Goal: Answer question/provide support: Share knowledge or assist other users

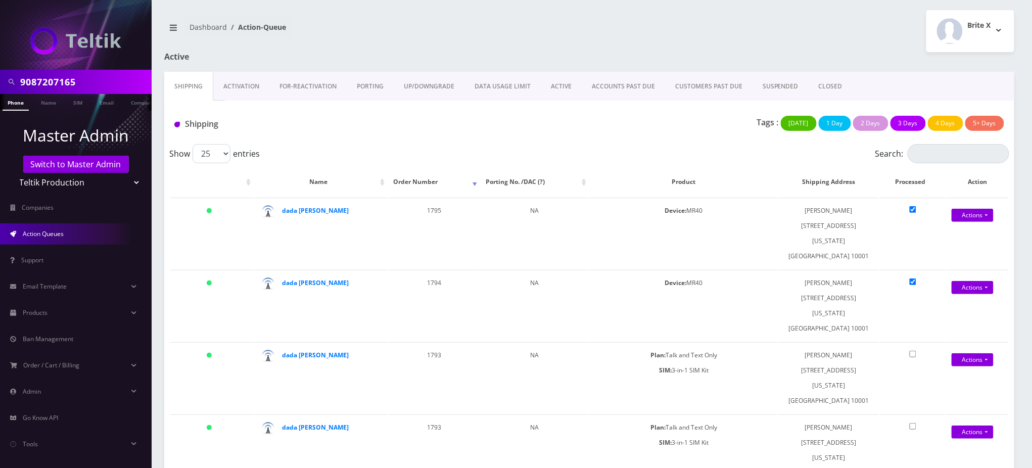
click at [58, 75] on input "9087207165" at bounding box center [84, 81] width 129 height 19
drag, startPoint x: 0, startPoint y: 0, endPoint x: 59, endPoint y: 75, distance: 95.4
click at [59, 75] on input "9087207165" at bounding box center [84, 81] width 129 height 19
paste input "19295618253"
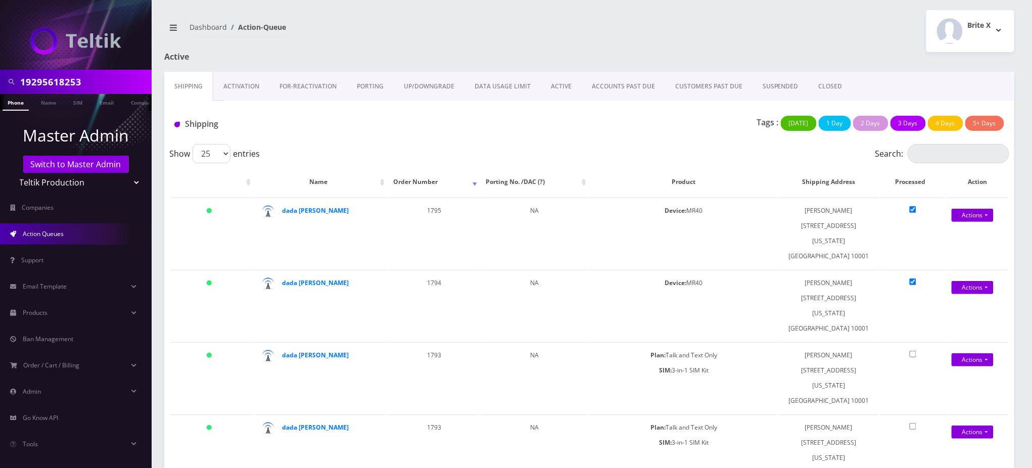
drag, startPoint x: 24, startPoint y: 78, endPoint x: 5, endPoint y: 77, distance: 19.7
click at [24, 77] on input "19295618253" at bounding box center [84, 81] width 129 height 19
type input "9295618253"
click at [13, 101] on link "Phone" at bounding box center [16, 102] width 26 height 17
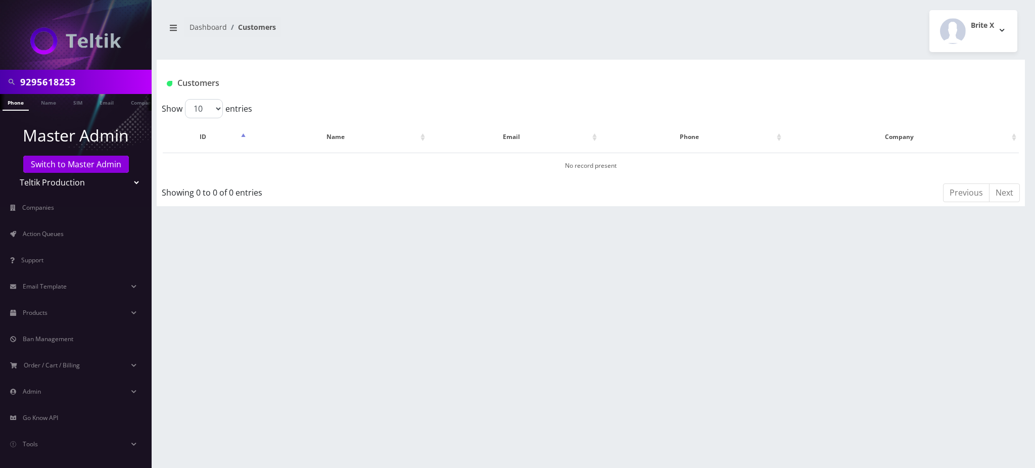
click at [52, 79] on input "9295618253" at bounding box center [84, 81] width 129 height 19
type input "9295618253"
click at [58, 72] on input "9295618253" at bounding box center [84, 81] width 129 height 19
click at [53, 82] on input "9295618253" at bounding box center [84, 81] width 129 height 19
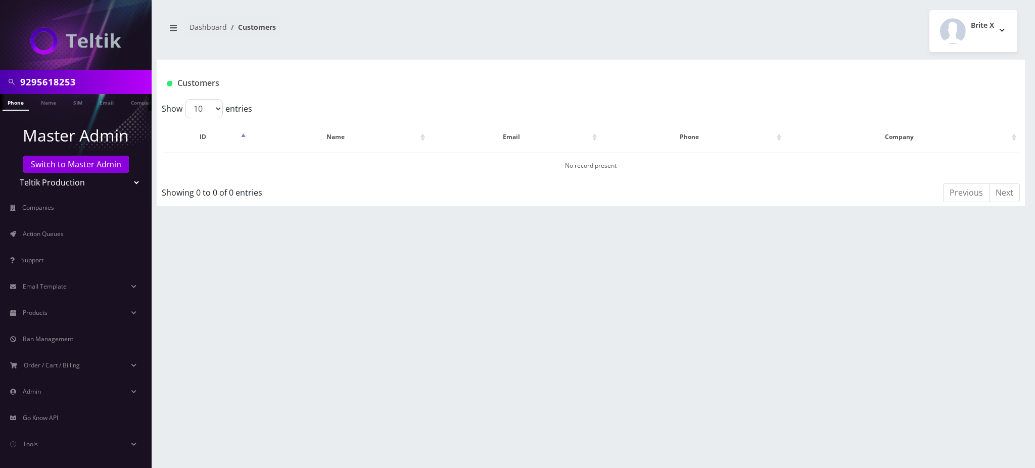
click at [53, 82] on input "9295618253" at bounding box center [84, 81] width 129 height 19
click at [83, 164] on link "Switch to Master Admin" at bounding box center [76, 164] width 106 height 17
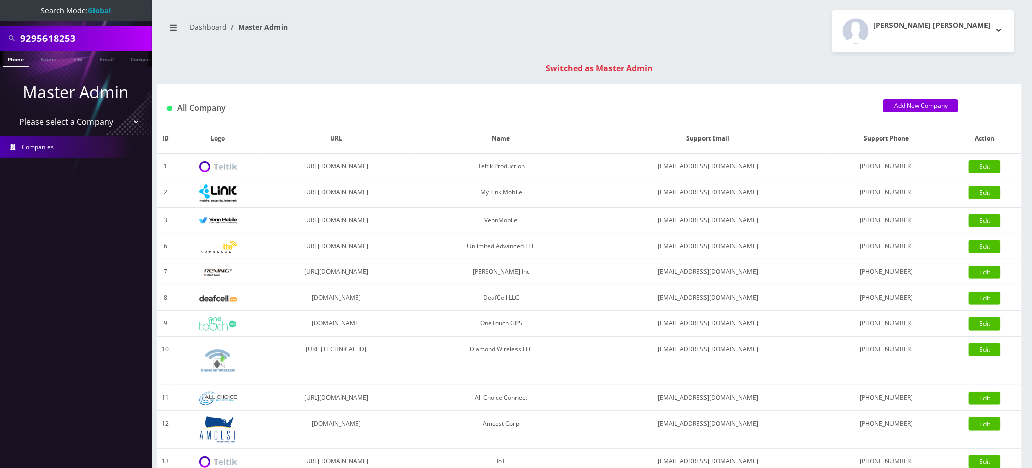
click at [54, 35] on input "9295618253" at bounding box center [84, 38] width 129 height 19
click at [13, 63] on link "Phone" at bounding box center [16, 59] width 26 height 17
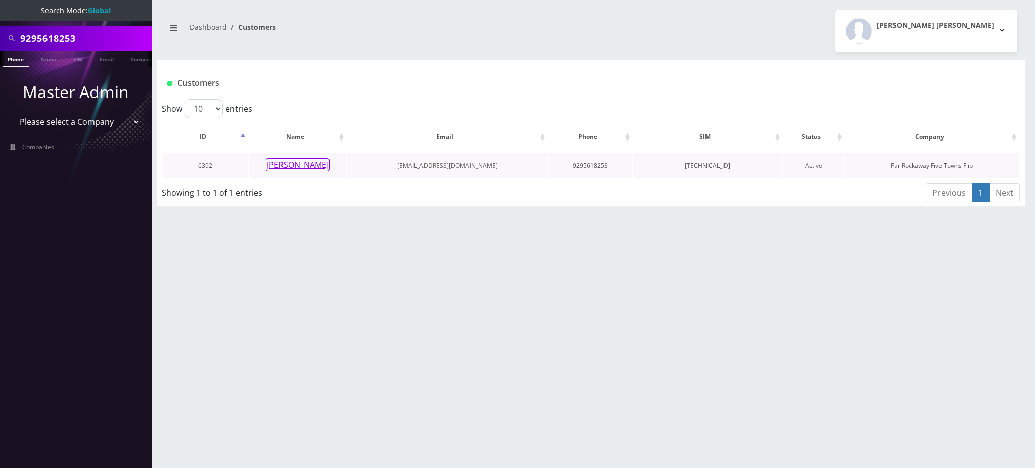
click at [301, 162] on button "rikka frand" at bounding box center [298, 164] width 64 height 13
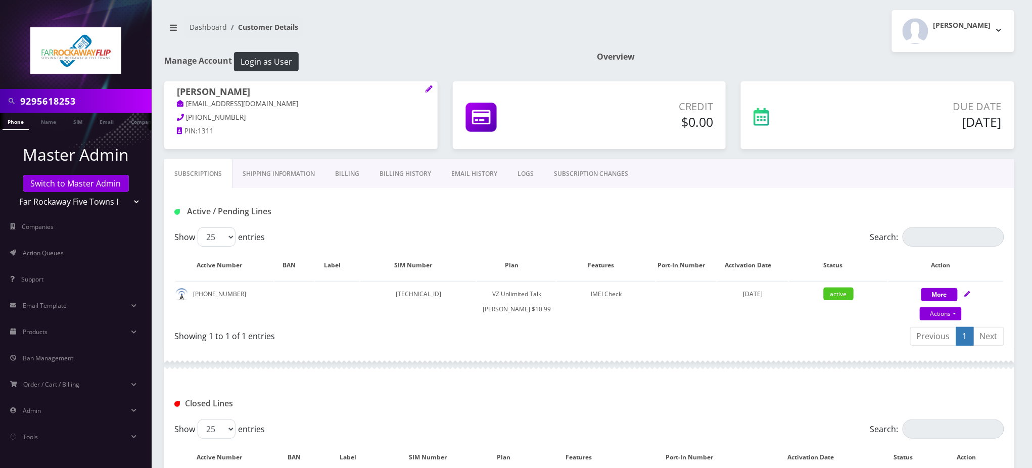
click at [602, 233] on div "Show 25 50 100 250 500 entries" at bounding box center [485, 236] width 623 height 19
click at [580, 176] on link "SUBSCRIPTION CHANGES" at bounding box center [591, 173] width 95 height 29
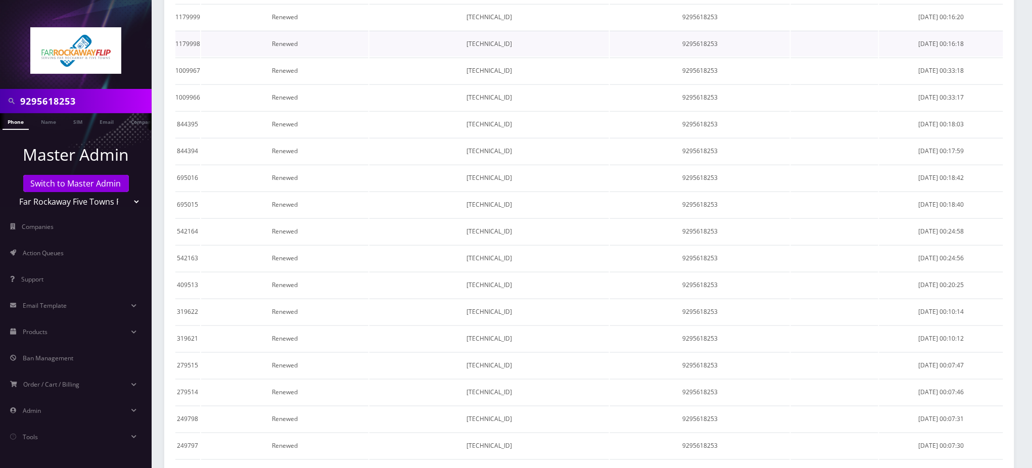
scroll to position [67, 0]
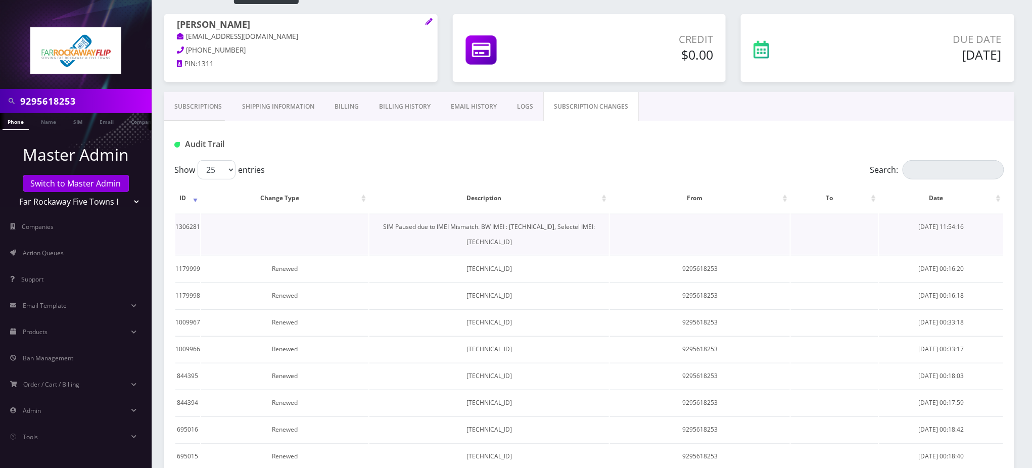
click at [472, 226] on td "SIM Paused due to IMEI Mismatch. BW IMEI : [TECHNICAL_ID], Selectel IMEI: [TECH…" at bounding box center [489, 234] width 240 height 41
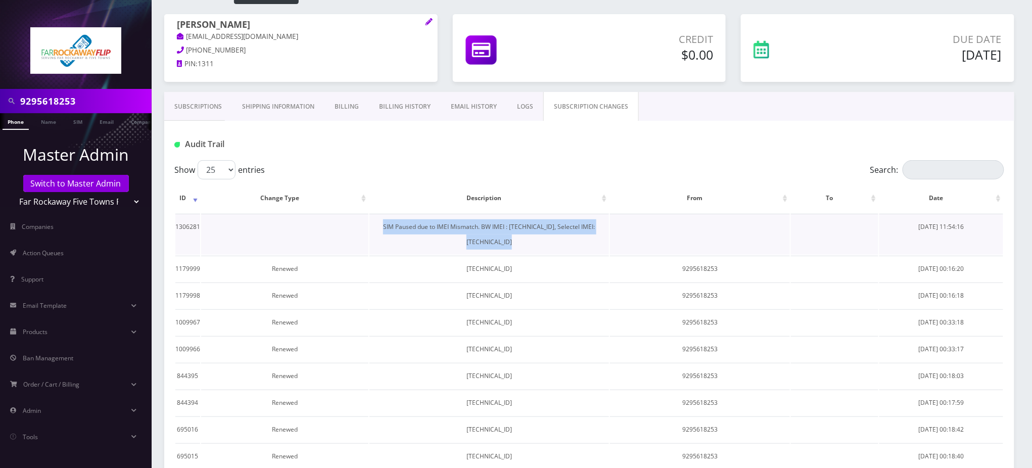
click at [472, 226] on td "SIM Paused due to IMEI Mismatch. BW IMEI : [TECHNICAL_ID], Selectel IMEI: [TECH…" at bounding box center [489, 234] width 240 height 41
copy td "SIM Paused due to IMEI Mismatch. BW IMEI : [TECHNICAL_ID], Selectel IMEI: [TECH…"
click at [202, 107] on link "Subscriptions" at bounding box center [198, 106] width 68 height 29
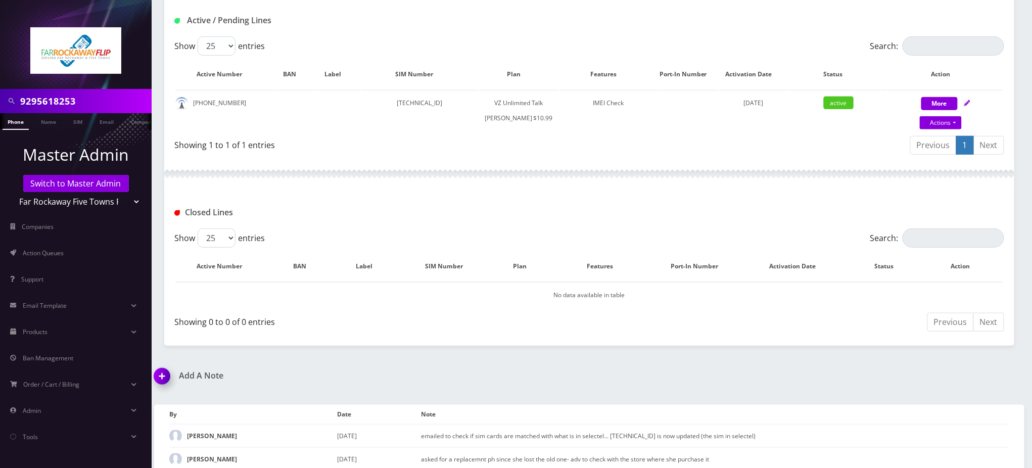
scroll to position [213, 0]
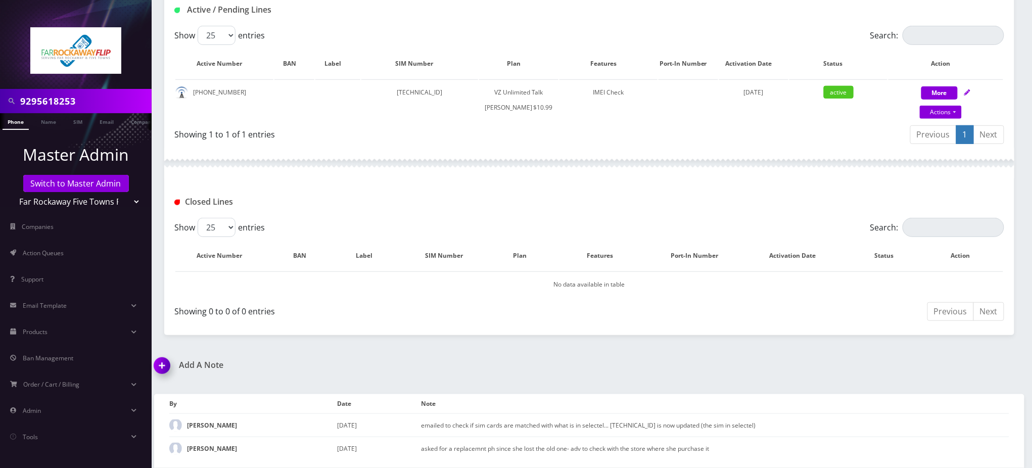
drag, startPoint x: 163, startPoint y: 369, endPoint x: 195, endPoint y: 362, distance: 32.0
click at [163, 368] on img at bounding box center [164, 369] width 30 height 30
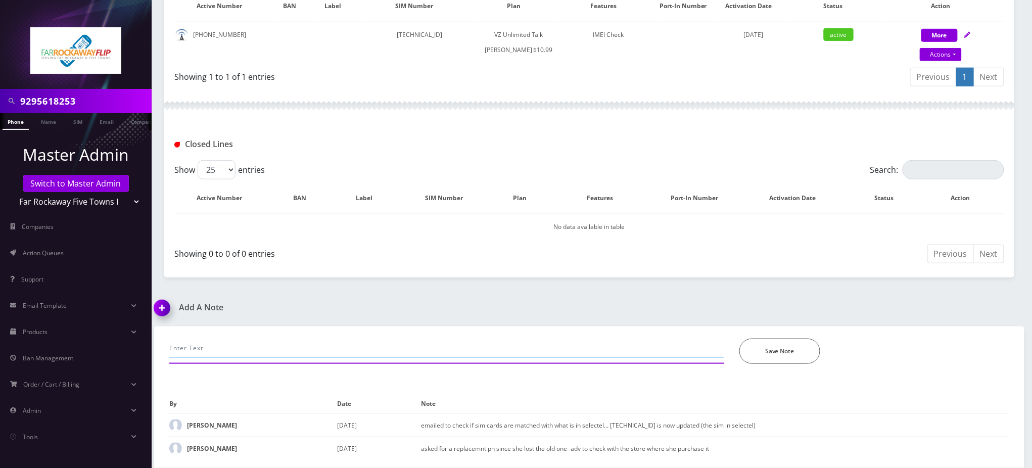
click at [255, 356] on input "text" at bounding box center [446, 348] width 555 height 19
click at [272, 346] on input "text" at bounding box center [446, 348] width 555 height 19
paste input "SIM Paused due to IMEI Mismatch. BW IMEI : [TECHNICAL_ID], Selectel IMEI: [TECH…"
type input "SIM Paused due to IMEI Mismatch. BW IMEI : [TECHNICAL_ID], Selectel IMEI: [TECH…"
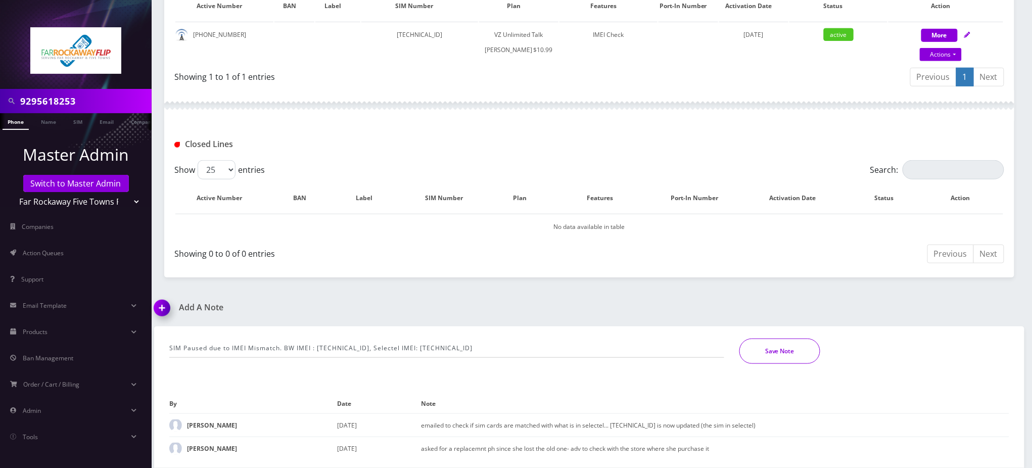
click at [785, 353] on button "Save Note" at bounding box center [779, 351] width 81 height 25
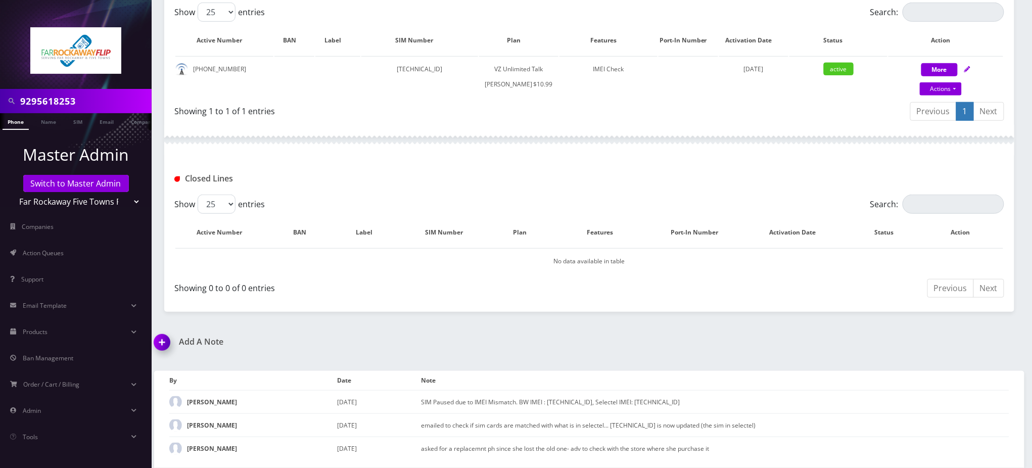
scroll to position [237, 0]
